Goal: Task Accomplishment & Management: Complete application form

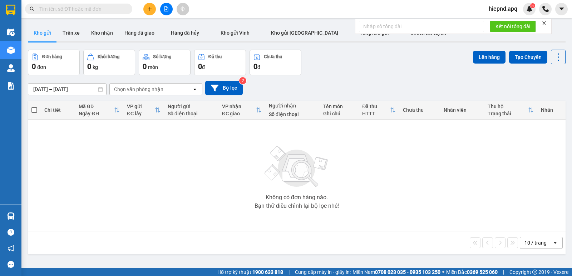
click at [150, 10] on icon "plus" at bounding box center [149, 8] width 5 height 5
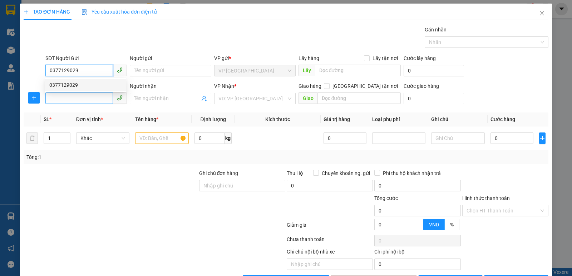
drag, startPoint x: 93, startPoint y: 88, endPoint x: 98, endPoint y: 94, distance: 7.9
click at [93, 89] on div "0377129029" at bounding box center [85, 85] width 72 height 8
type input "0377129029"
click at [98, 95] on input "SĐT Người Nhận" at bounding box center [79, 98] width 68 height 11
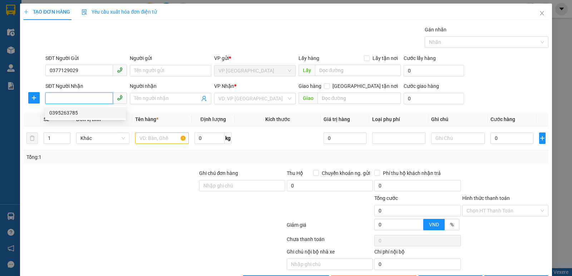
click at [69, 110] on div "0395263785" at bounding box center [85, 113] width 72 height 8
type input "0395263785"
checkbox input "true"
type input "s185,d tran dai nghia,q hai ba trung,hn"
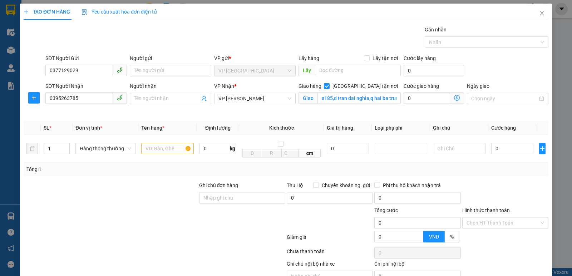
click at [154, 134] on th "Tên hàng *" at bounding box center [167, 128] width 58 height 14
click at [167, 158] on td at bounding box center [167, 149] width 58 height 28
click at [365, 104] on input "s185,d tran dai nghia,q hai ba trung,hn" at bounding box center [360, 98] width 84 height 11
click at [329, 85] on input "[GEOGRAPHIC_DATA] tận nơi" at bounding box center [326, 85] width 5 height 5
checkbox input "false"
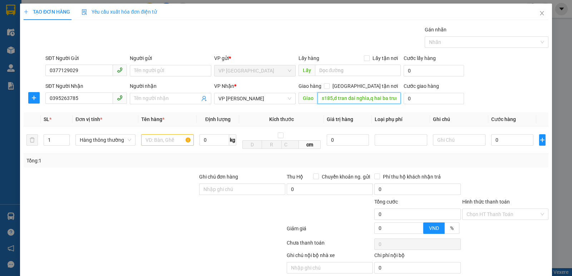
click at [361, 100] on input "s185,d tran dai nghia,q hai ba trung,hn" at bounding box center [360, 98] width 84 height 11
type input "s185,d tran dai ngia,q hai ba trung,hn"
click at [368, 100] on input "s185,d tran dai ngia,q hai ba trung,hn" at bounding box center [360, 98] width 84 height 11
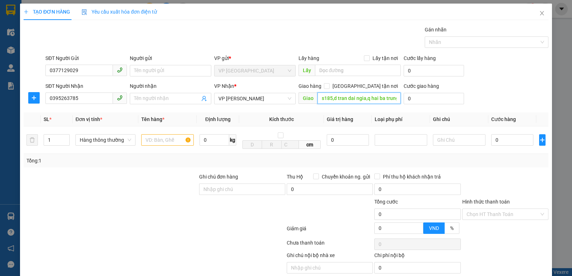
click at [368, 100] on input "s185,d tran dai ngia,q hai ba trung,hn" at bounding box center [360, 98] width 84 height 11
click at [154, 145] on input "text" at bounding box center [167, 139] width 53 height 11
click at [525, 146] on div "0" at bounding box center [512, 140] width 42 height 14
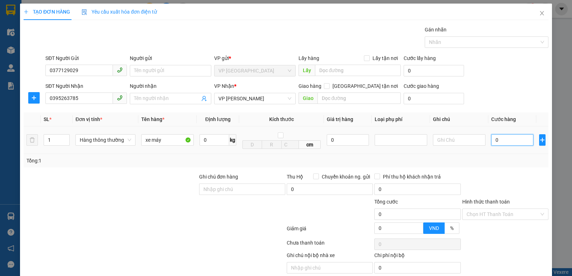
click at [522, 142] on input "0" at bounding box center [512, 139] width 42 height 11
click at [162, 142] on input "xe máy" at bounding box center [167, 139] width 53 height 11
type input "xe máy 53127"
click at [517, 140] on input "0" at bounding box center [512, 139] width 42 height 11
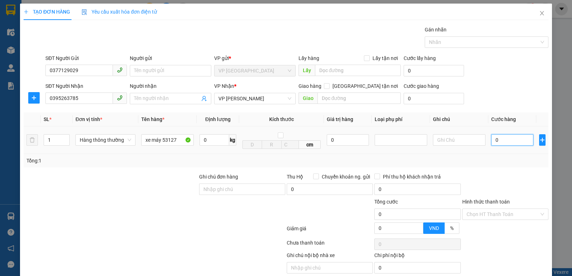
click at [515, 140] on input "0" at bounding box center [512, 139] width 42 height 11
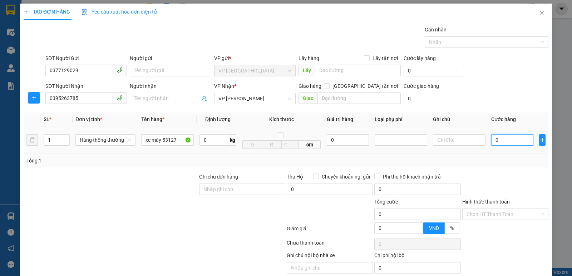
click at [515, 140] on input "0" at bounding box center [512, 139] width 42 height 11
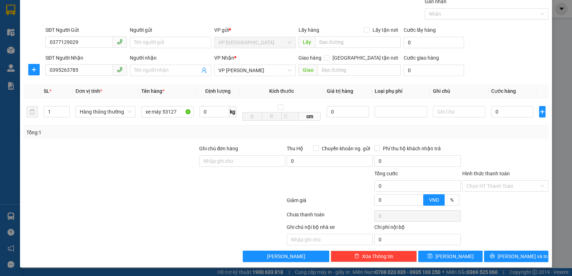
click at [483, 153] on div at bounding box center [506, 157] width 88 height 25
click at [492, 113] on input "0" at bounding box center [512, 111] width 42 height 11
type input "3"
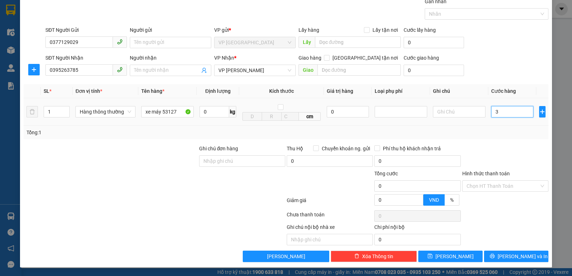
type input "3"
type input "30"
type input "300"
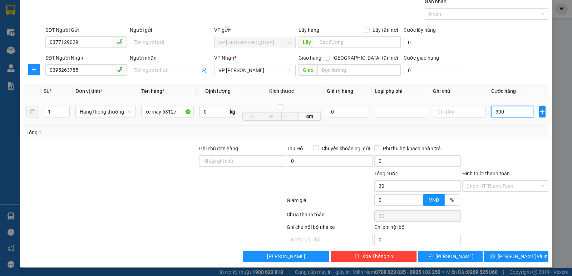
type input "300"
type input "30.000"
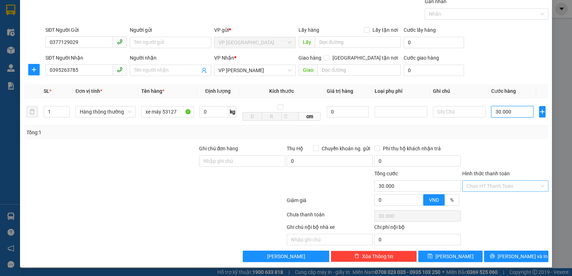
type input "30.000"
drag, startPoint x: 507, startPoint y: 184, endPoint x: 504, endPoint y: 190, distance: 7.0
click at [507, 184] on input "Hình thức thanh toán" at bounding box center [503, 186] width 73 height 11
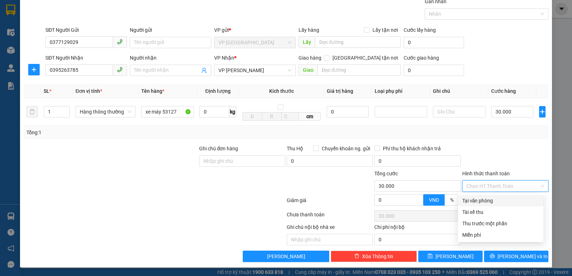
click at [502, 197] on div "Tại văn phòng" at bounding box center [500, 201] width 77 height 8
type input "0"
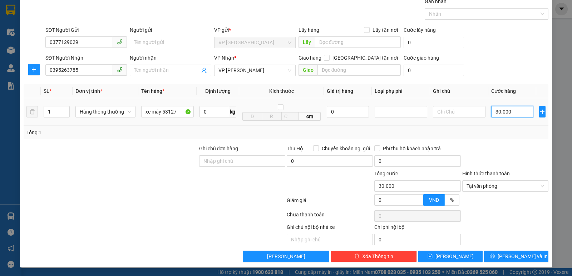
click at [500, 112] on input "30.000" at bounding box center [512, 111] width 42 height 11
type input "3"
type input "30"
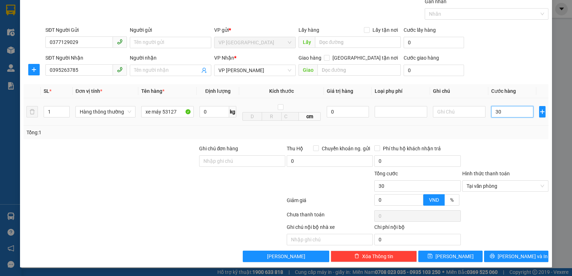
type input "300"
type input "3.000"
type input "30.000"
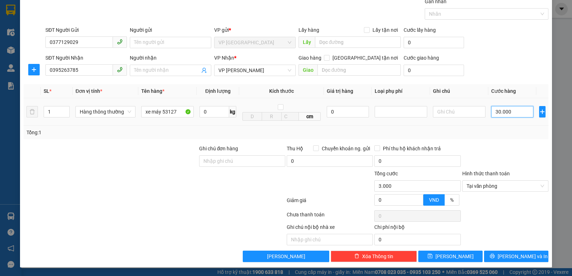
type input "30.000"
click at [500, 254] on button "[PERSON_NAME] và In" at bounding box center [516, 256] width 64 height 11
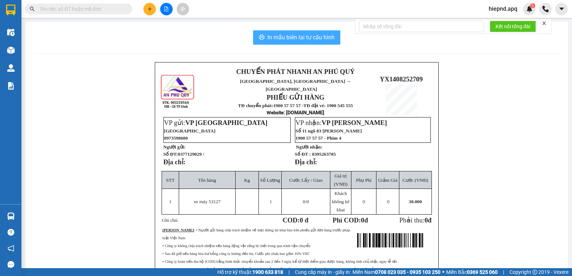
click at [320, 38] on span "In mẫu biên lai tự cấu hình" at bounding box center [300, 37] width 67 height 9
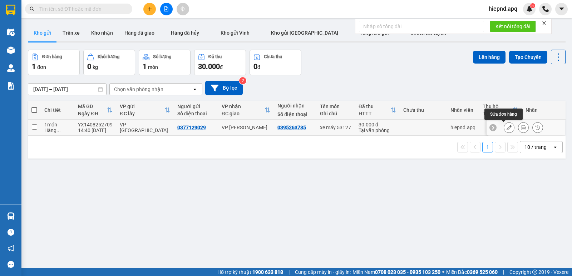
click at [507, 128] on icon at bounding box center [509, 127] width 5 height 5
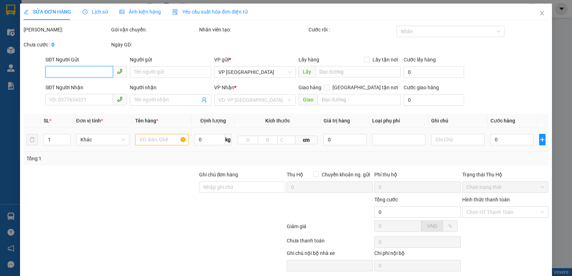
type input "0377129029"
type input "0395263785"
type input "30.000"
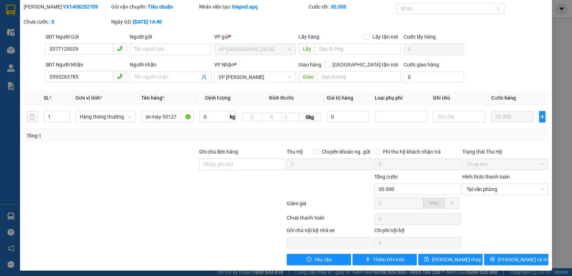
scroll to position [26, 0]
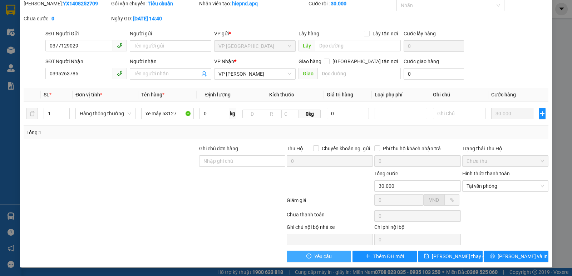
click at [343, 255] on button "Yêu cầu" at bounding box center [319, 256] width 64 height 11
